Goal: Task Accomplishment & Management: Manage account settings

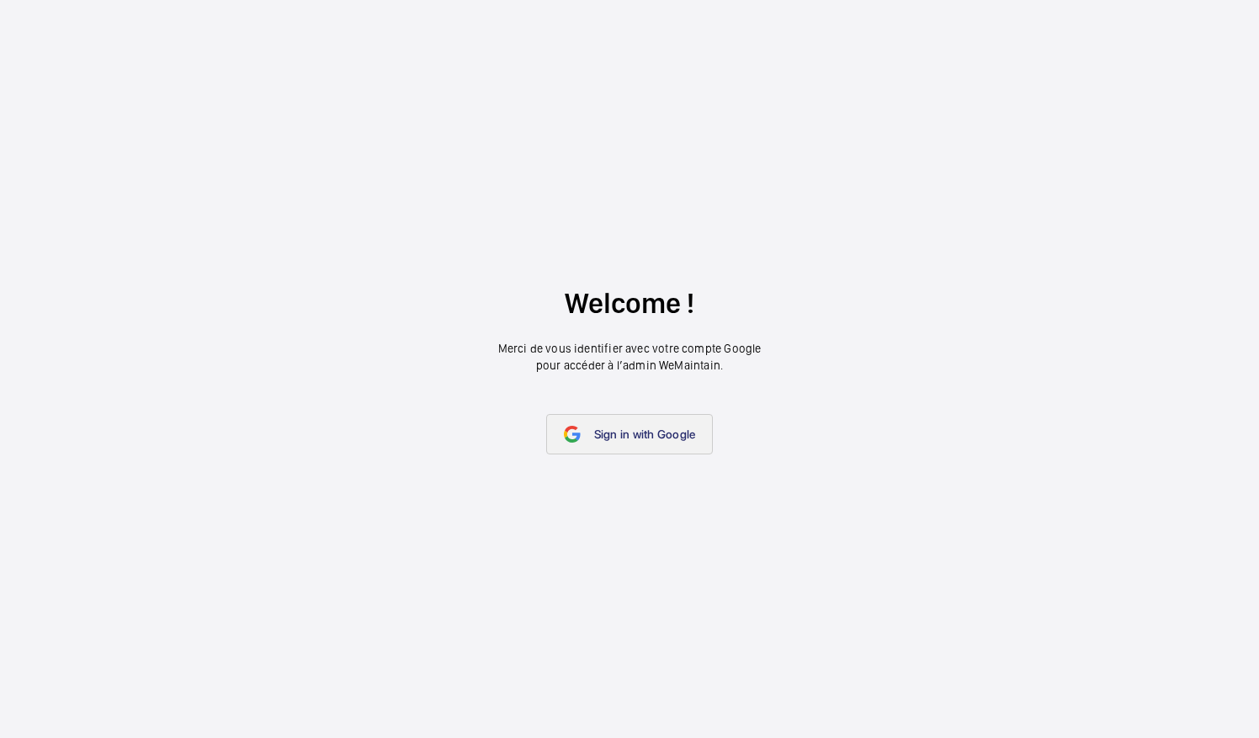
click at [591, 441] on link "Sign in with Google" at bounding box center [629, 434] width 167 height 40
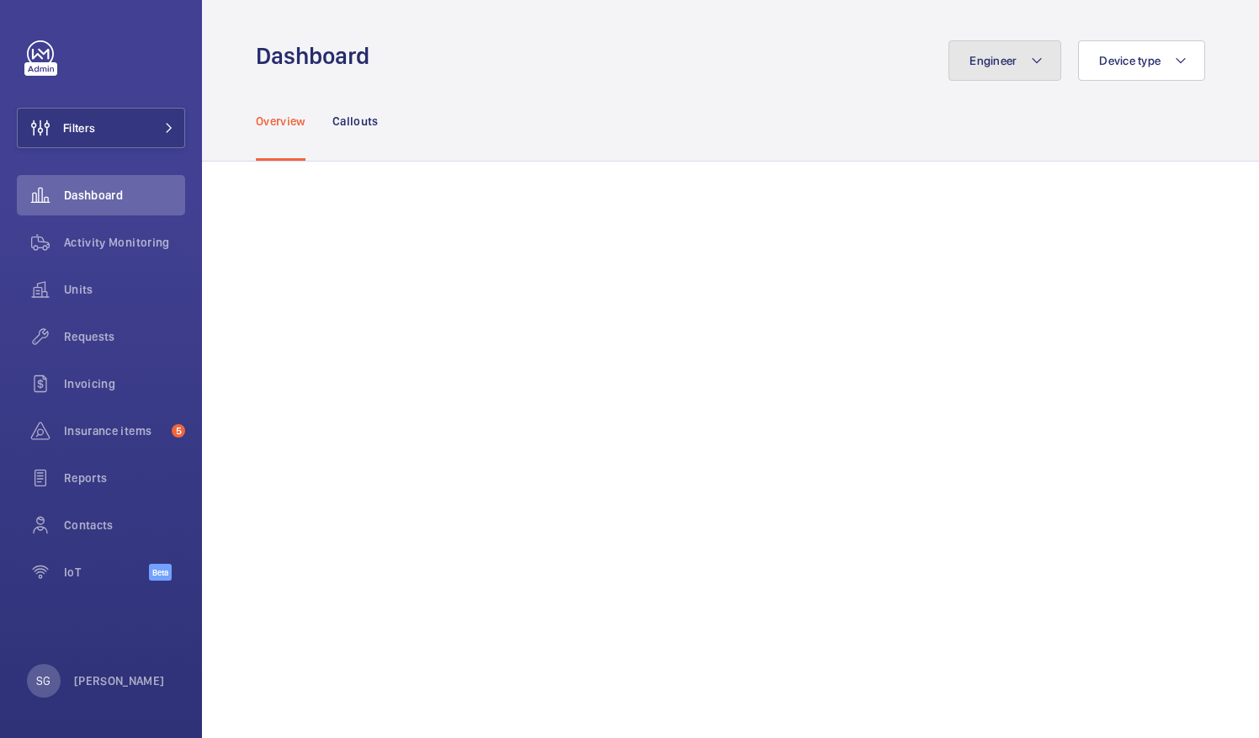
click at [996, 52] on button "Engineer" at bounding box center [1004, 60] width 113 height 40
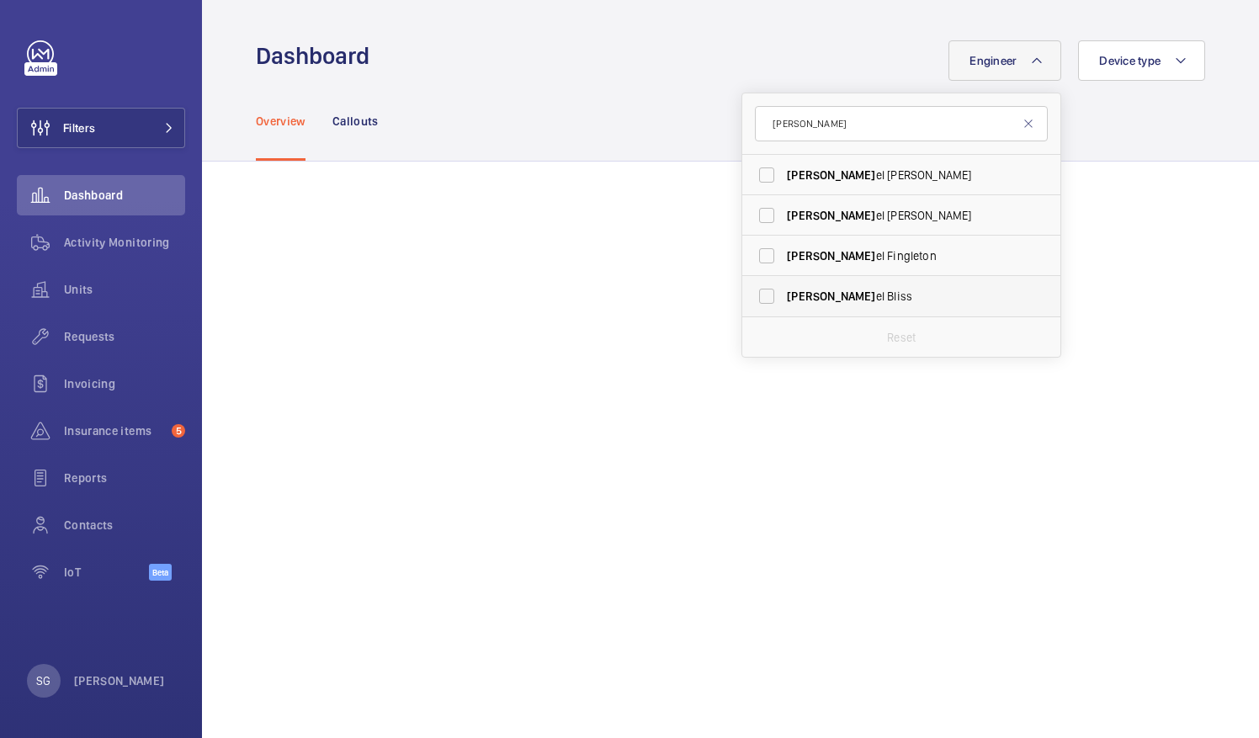
type input "[PERSON_NAME]"
click at [744, 300] on label "[PERSON_NAME]" at bounding box center [888, 296] width 293 height 40
click at [750, 300] on input "[PERSON_NAME]" at bounding box center [767, 296] width 34 height 34
checkbox input "true"
click at [140, 254] on div "Activity Monitoring" at bounding box center [101, 242] width 168 height 40
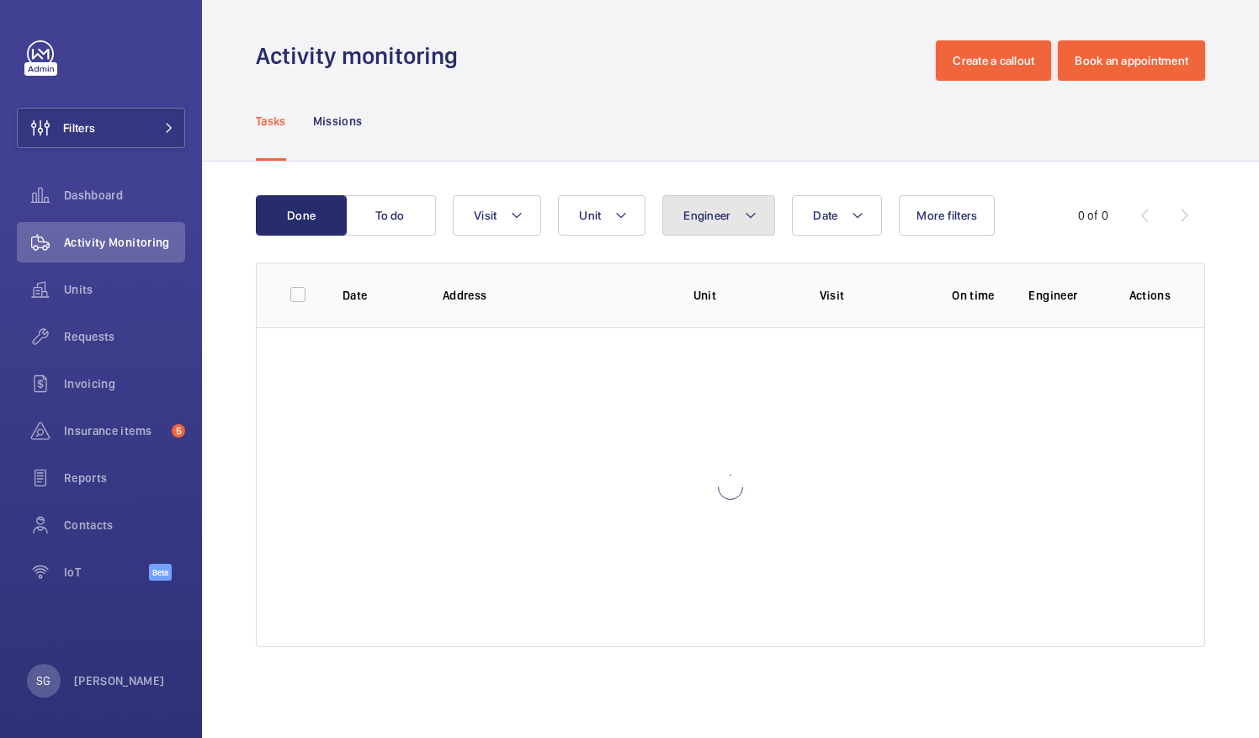
click at [729, 222] on button "Engineer" at bounding box center [718, 215] width 113 height 40
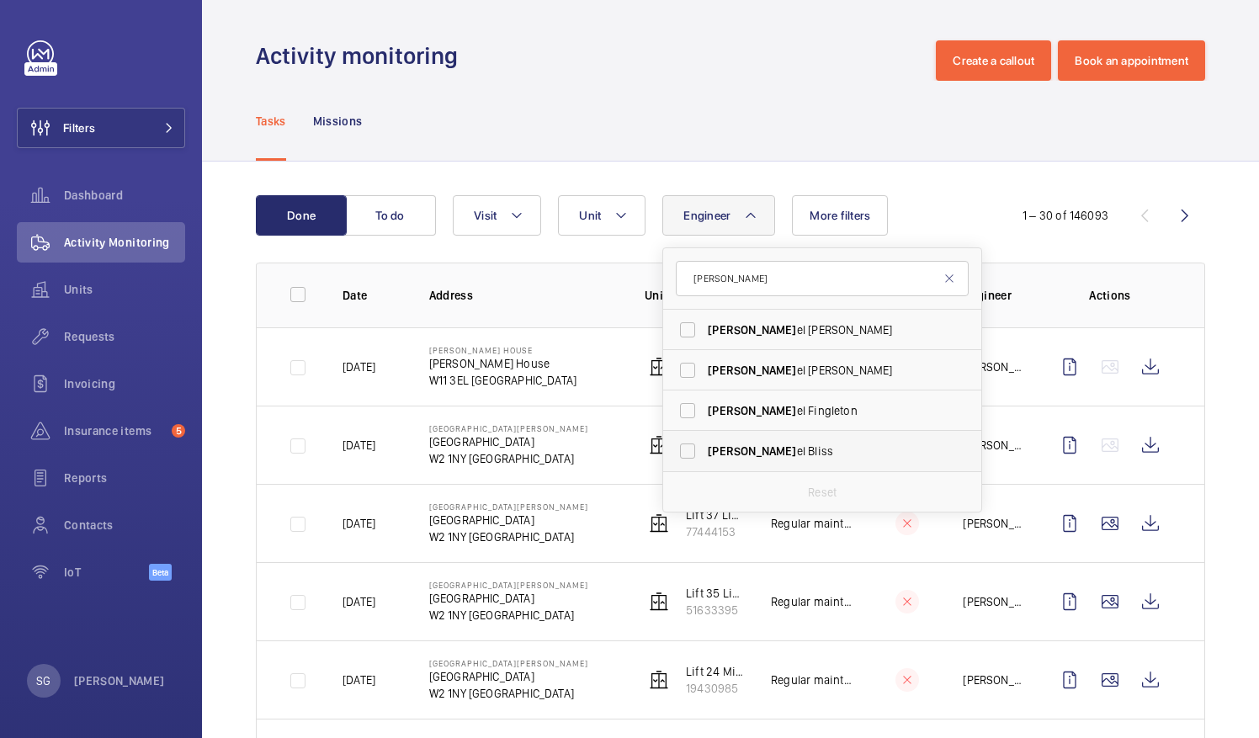
type input "[PERSON_NAME]"
click at [691, 454] on label "[PERSON_NAME]" at bounding box center [809, 451] width 293 height 40
click at [691, 454] on input "[PERSON_NAME]" at bounding box center [688, 451] width 34 height 34
checkbox input "true"
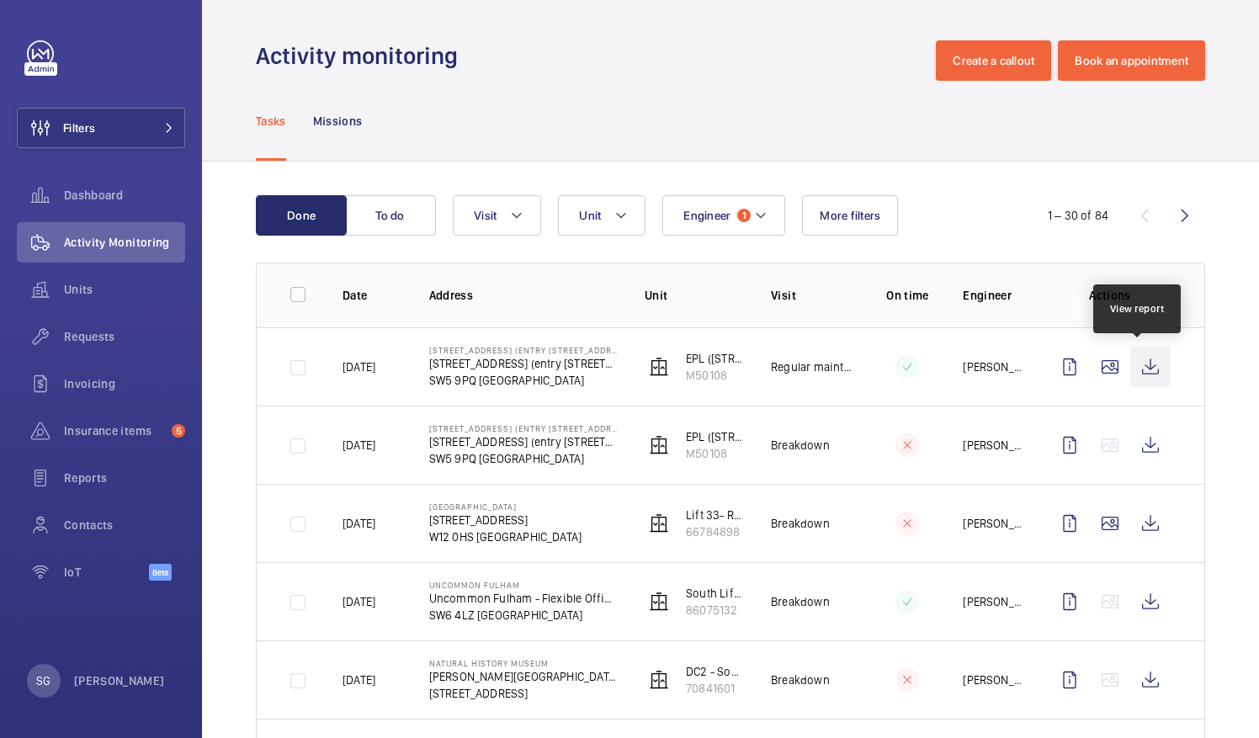
click at [1137, 375] on wm-front-icon-button at bounding box center [1150, 367] width 40 height 40
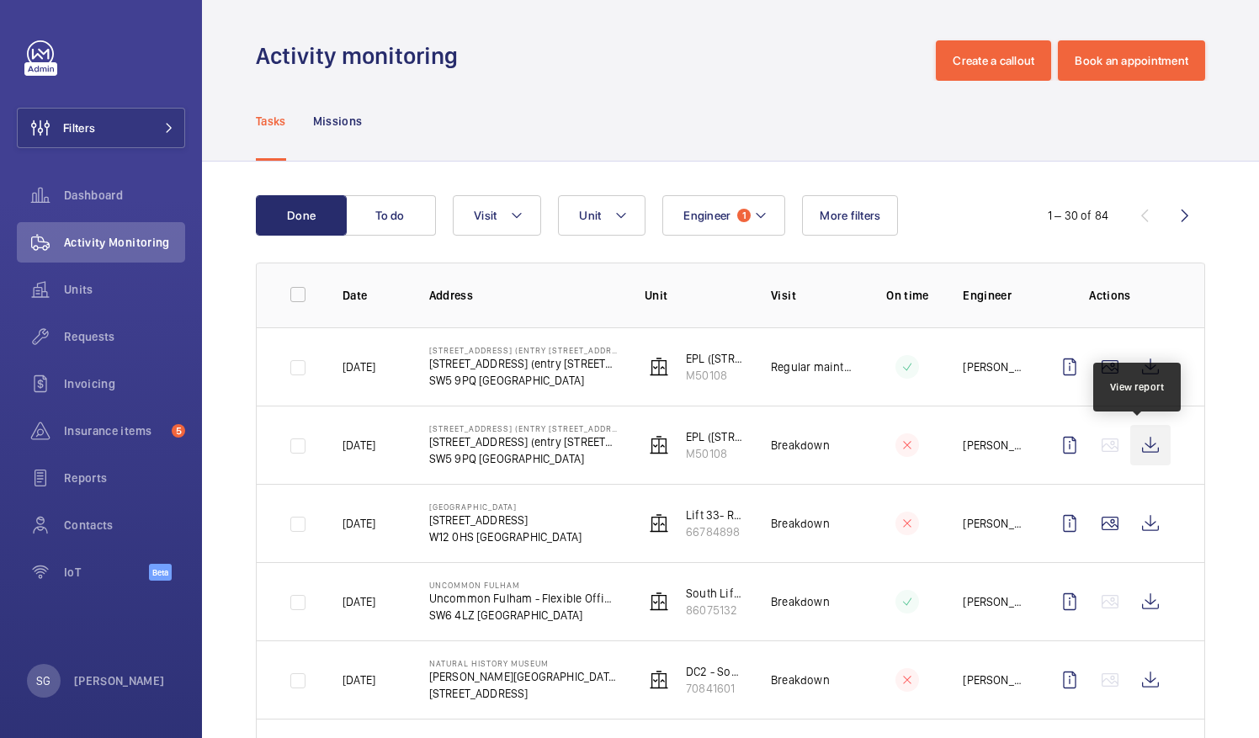
click at [1131, 449] on wm-front-icon-button at bounding box center [1150, 445] width 40 height 40
click at [88, 198] on span "Dashboard" at bounding box center [124, 195] width 121 height 17
